Goal: Transaction & Acquisition: Book appointment/travel/reservation

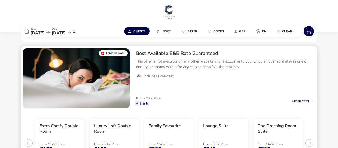
scroll to position [55, 0]
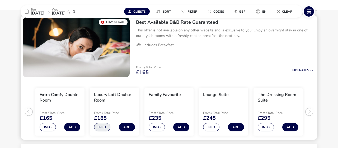
click at [99, 127] on button "Info" at bounding box center [102, 127] width 16 height 8
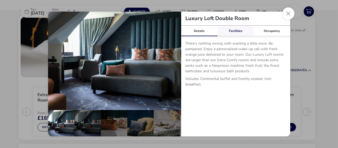
click at [236, 29] on link "Facilities" at bounding box center [235, 31] width 36 height 11
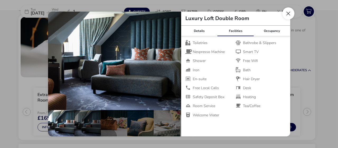
click at [290, 12] on button "Close dialog" at bounding box center [288, 13] width 12 height 12
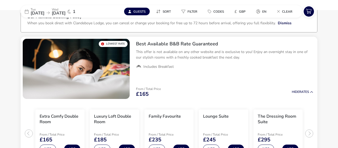
scroll to position [0, 0]
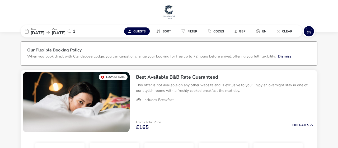
click at [169, 11] on img at bounding box center [168, 12] width 13 height 16
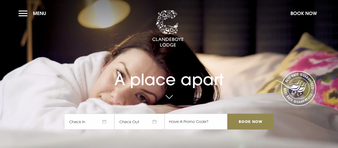
click at [96, 121] on span "Check In" at bounding box center [89, 122] width 50 height 16
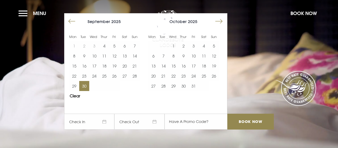
click at [87, 88] on button "30" at bounding box center [84, 86] width 10 height 10
click at [174, 45] on img at bounding box center [168, 28] width 32 height 37
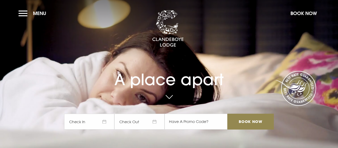
click at [90, 124] on span "Check In" at bounding box center [89, 122] width 50 height 16
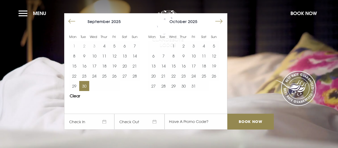
click at [80, 85] on button "30" at bounding box center [84, 86] width 10 height 10
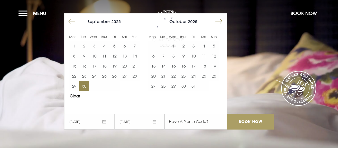
click at [253, 121] on input "Book Now" at bounding box center [250, 122] width 46 height 16
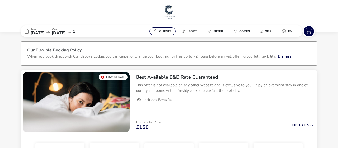
click at [165, 31] on span "Guests" at bounding box center [165, 31] width 12 height 4
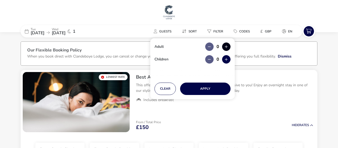
click at [226, 48] on button "button" at bounding box center [226, 46] width 8 height 8
click at [225, 48] on button "button" at bounding box center [226, 46] width 8 height 8
type input "2"
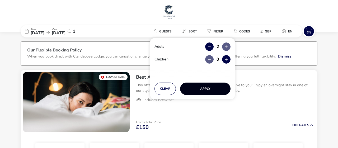
click at [213, 87] on button "Apply" at bounding box center [205, 89] width 50 height 12
